Goal: Task Accomplishment & Management: Use online tool/utility

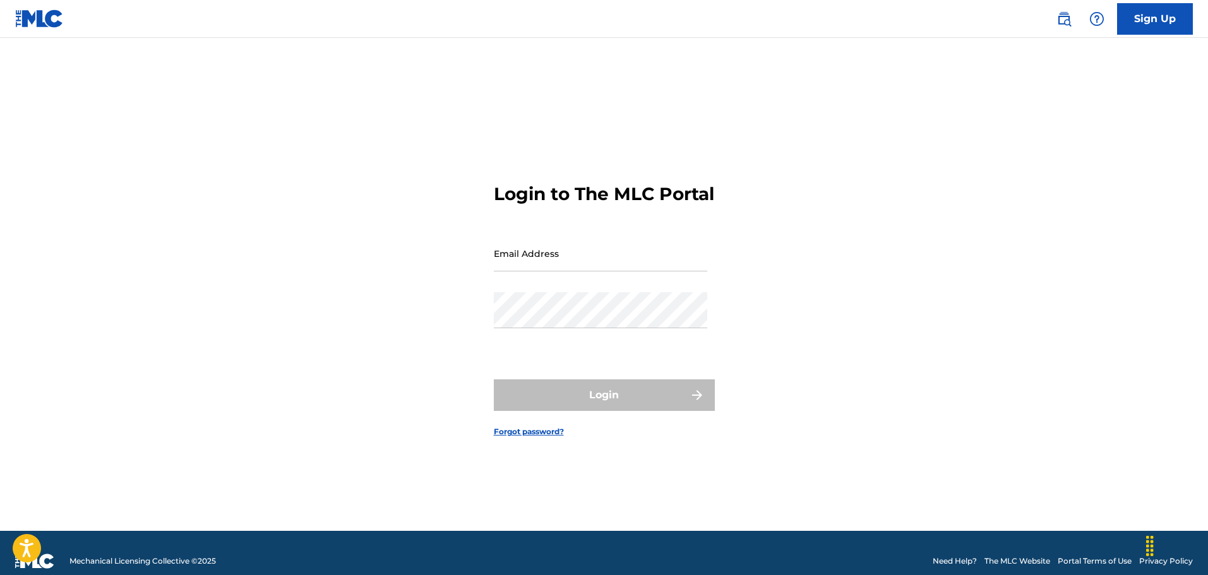
click at [616, 268] on input "Email Address" at bounding box center [600, 254] width 213 height 36
type input "[EMAIL_ADDRESS][DOMAIN_NAME]"
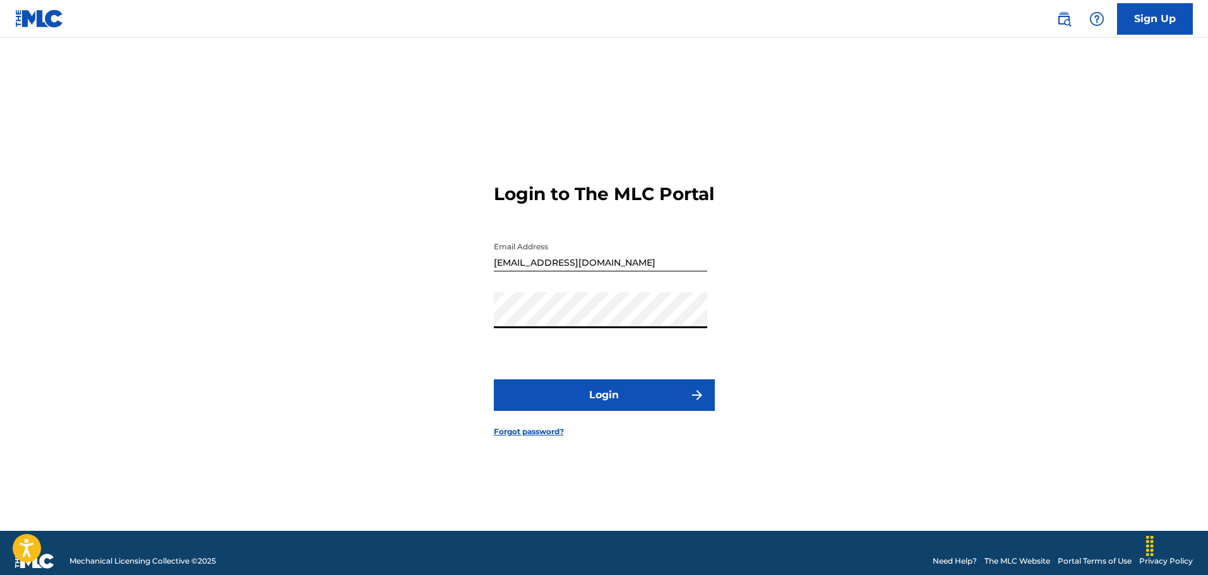
click at [599, 405] on button "Login" at bounding box center [604, 396] width 221 height 32
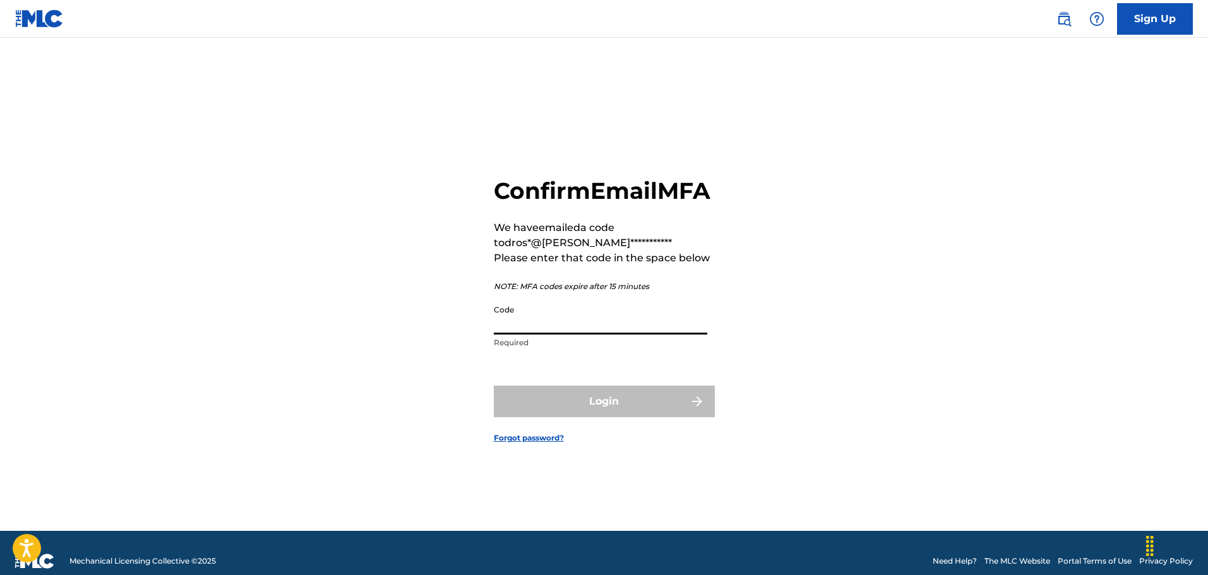
paste input "275361"
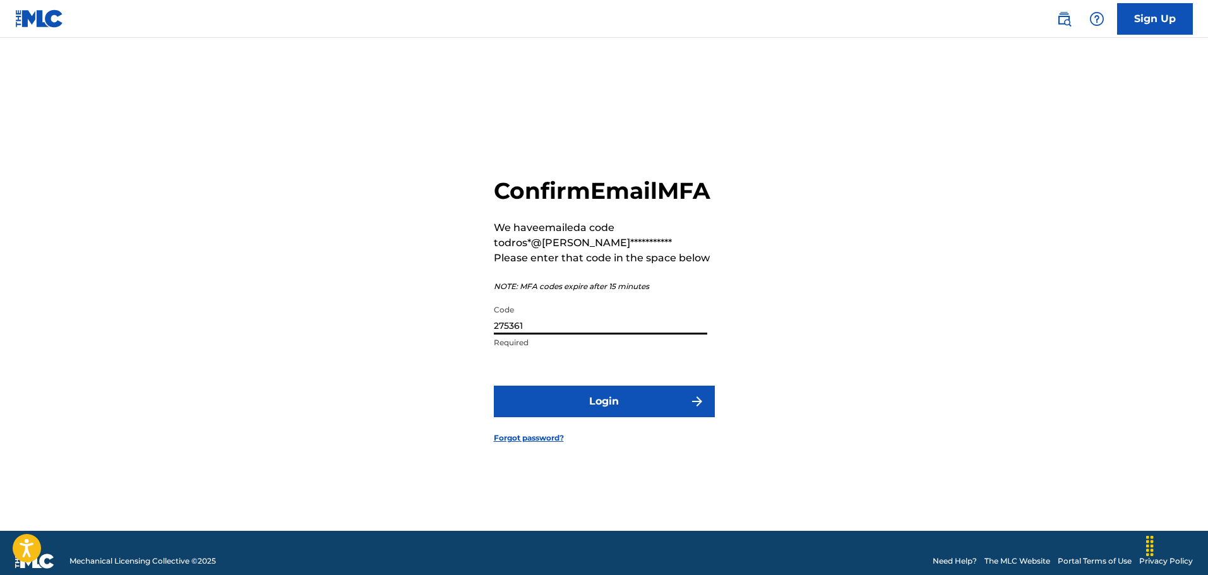
type input "275361"
click at [592, 410] on button "Login" at bounding box center [604, 402] width 221 height 32
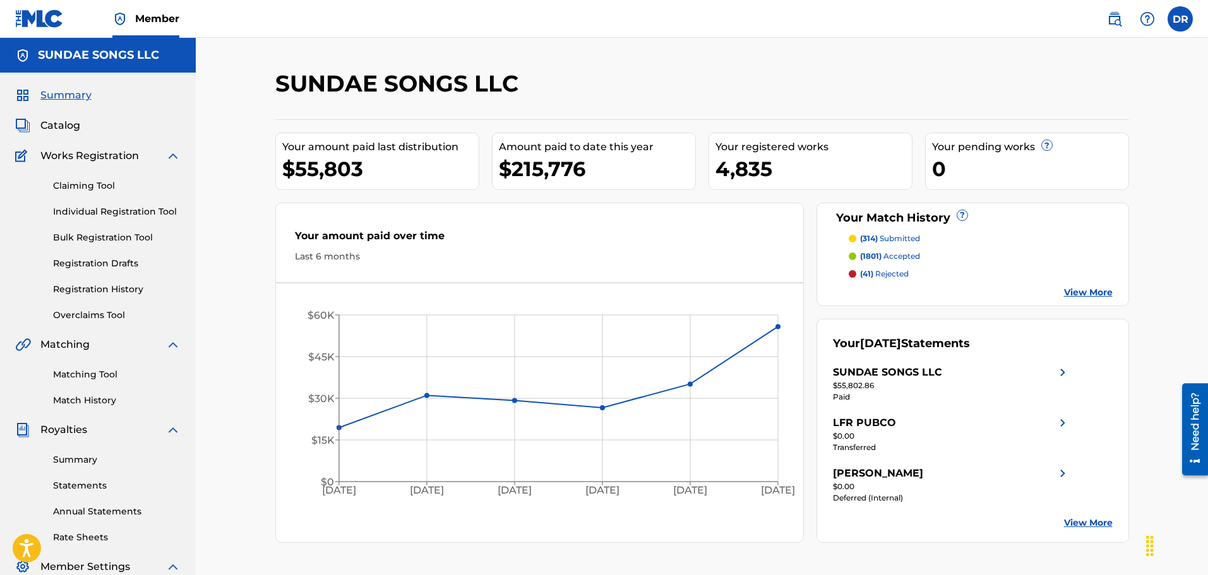
click at [52, 128] on span "Catalog" at bounding box center [60, 125] width 40 height 15
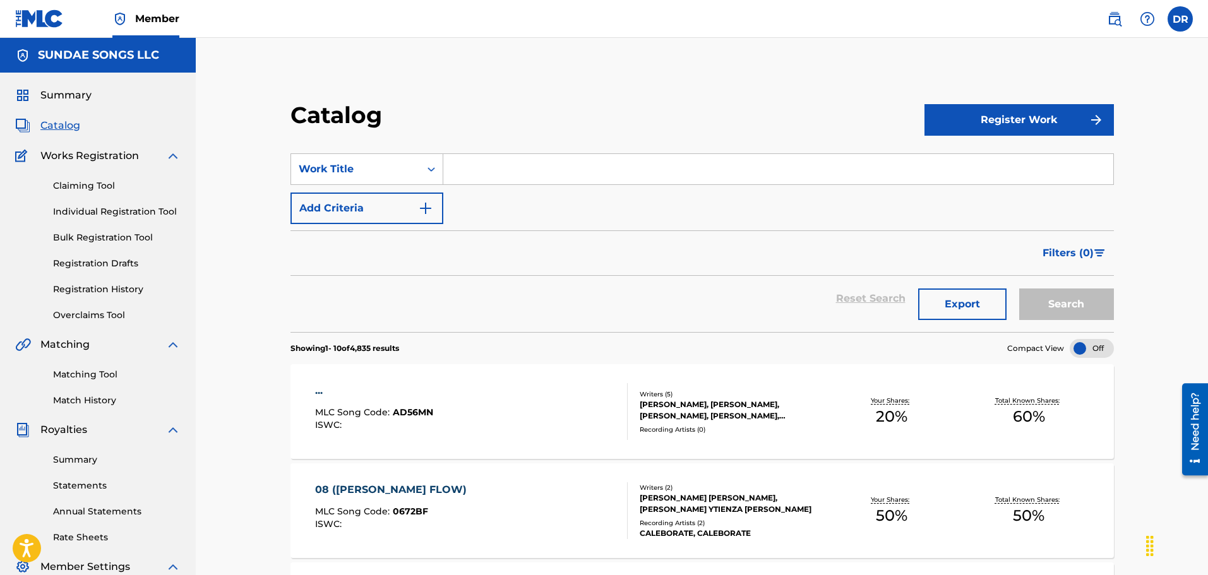
click at [476, 167] on input "Search Form" at bounding box center [778, 169] width 670 height 30
type input "summer & cigarettes"
click at [1053, 297] on button "Search" at bounding box center [1066, 305] width 95 height 32
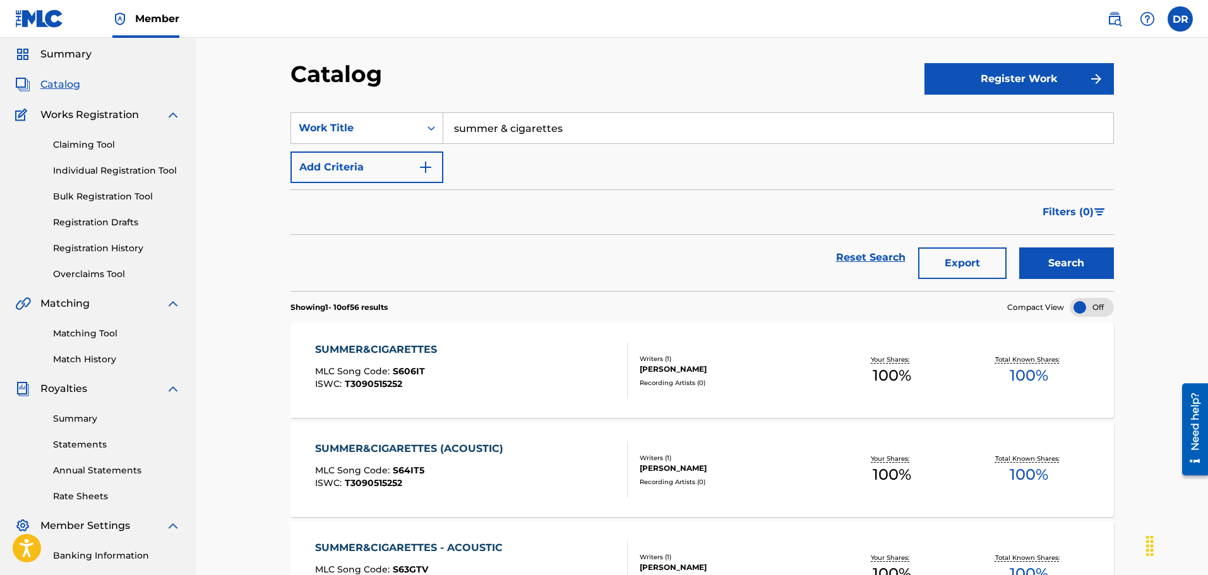
scroll to position [63, 0]
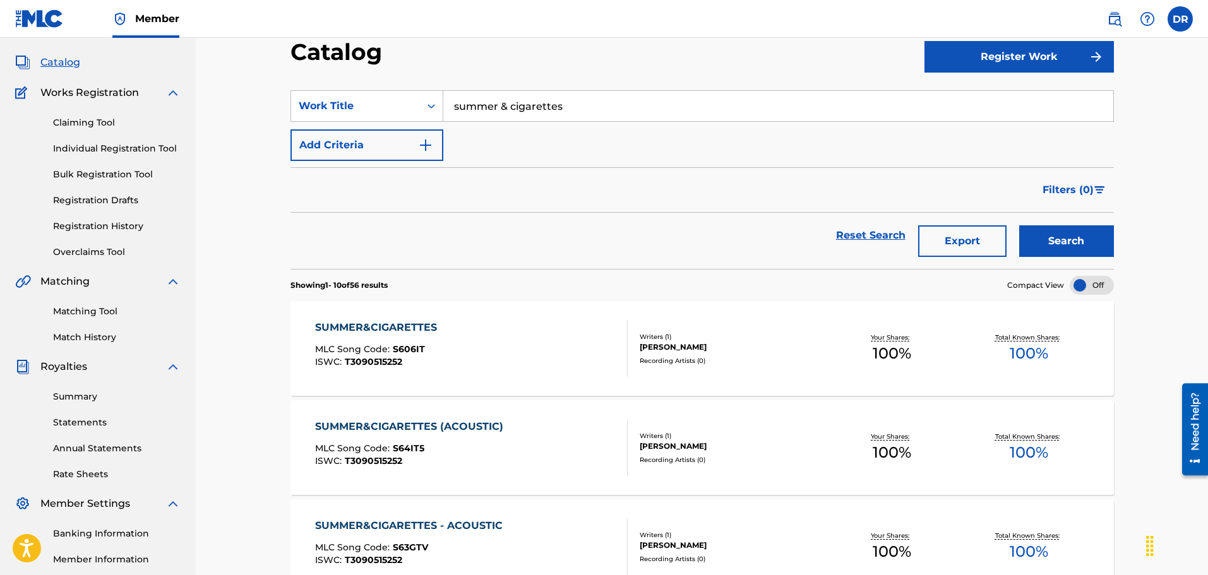
click at [368, 329] on div "SUMMER&CIGARETTES" at bounding box center [379, 327] width 128 height 15
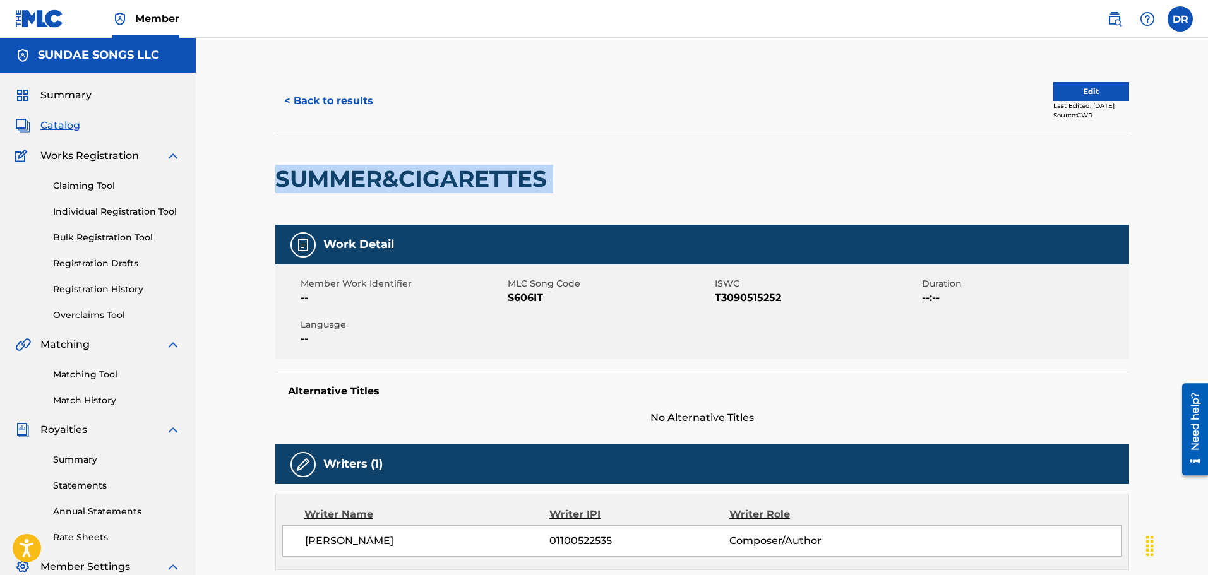
drag, startPoint x: 563, startPoint y: 181, endPoint x: 275, endPoint y: 187, distance: 287.4
click at [275, 187] on div "SUMMER&CIGARETTES" at bounding box center [702, 179] width 854 height 92
copy div "SUMMER&CIGARETTES"
click at [98, 376] on link "Matching Tool" at bounding box center [117, 374] width 128 height 13
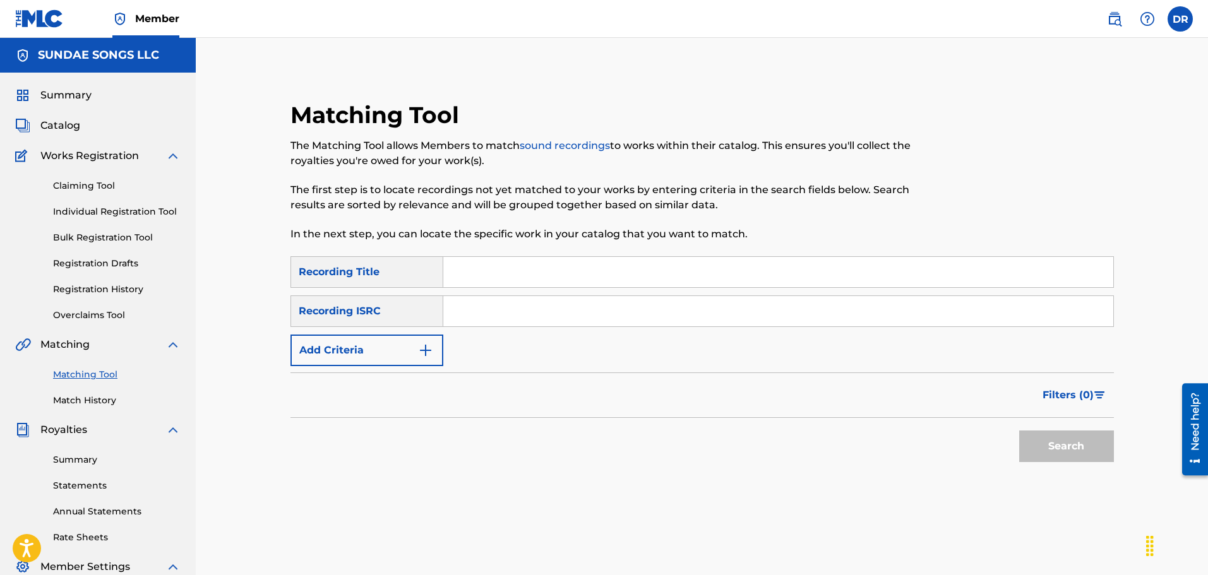
paste input "SUMMER&CIGARETTES"
type input "SUMMER&CIGARETTES"
click at [1071, 435] on button "Search" at bounding box center [1066, 447] width 95 height 32
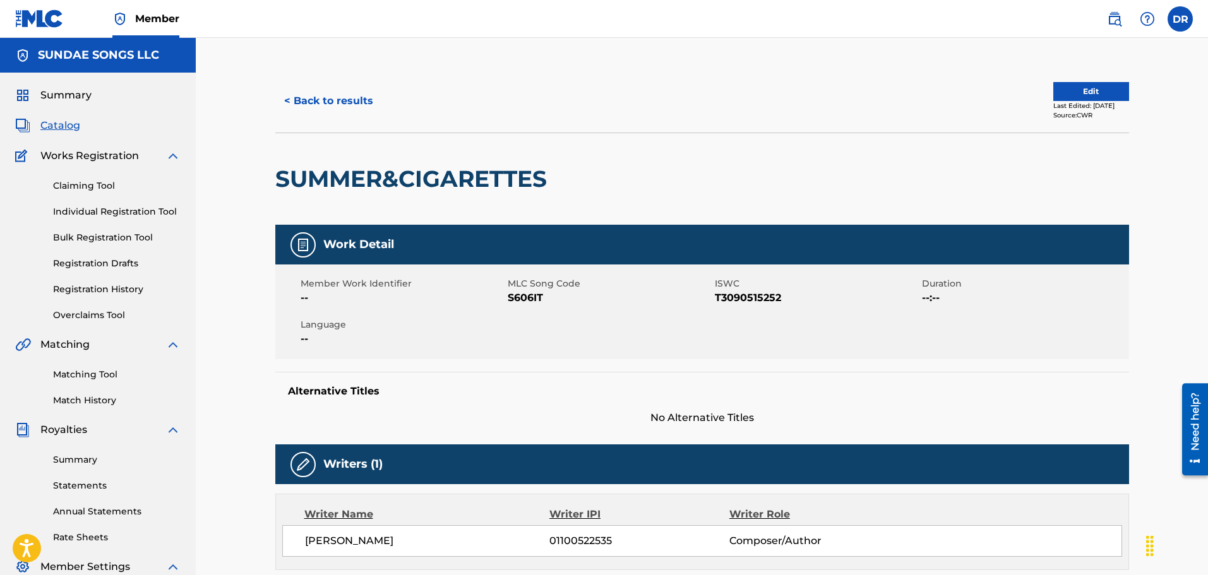
drag, startPoint x: 343, startPoint y: 98, endPoint x: 344, endPoint y: 105, distance: 7.7
click at [344, 104] on button "< Back to results" at bounding box center [328, 101] width 107 height 32
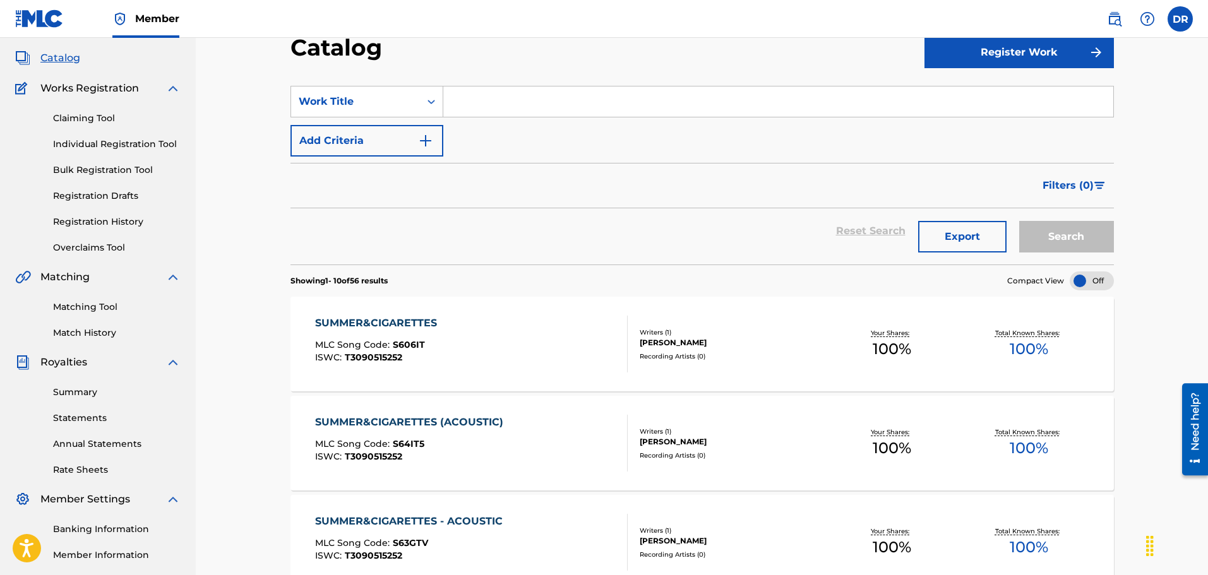
scroll to position [63, 0]
